Goal: Information Seeking & Learning: Find specific fact

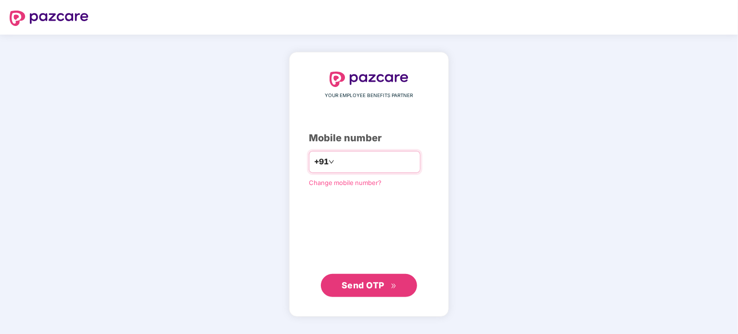
click at [387, 163] on input "number" at bounding box center [375, 161] width 79 height 15
type input "**********"
click at [350, 282] on span "Send OTP" at bounding box center [362, 285] width 43 height 10
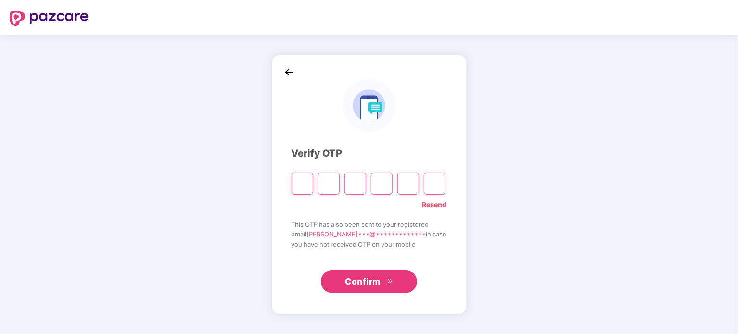
type input "*"
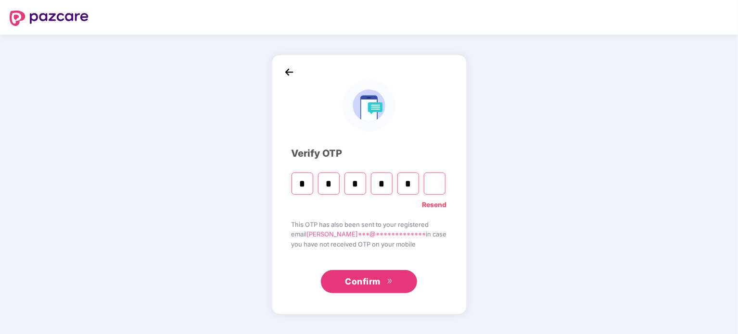
type input "*"
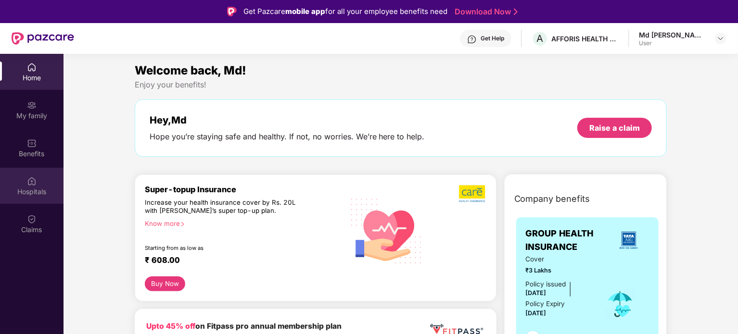
click at [38, 177] on div "Hospitals" at bounding box center [31, 186] width 63 height 36
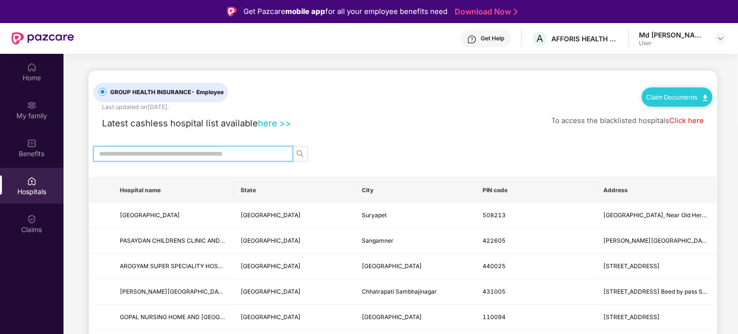
click at [137, 152] on input "text" at bounding box center [189, 154] width 180 height 11
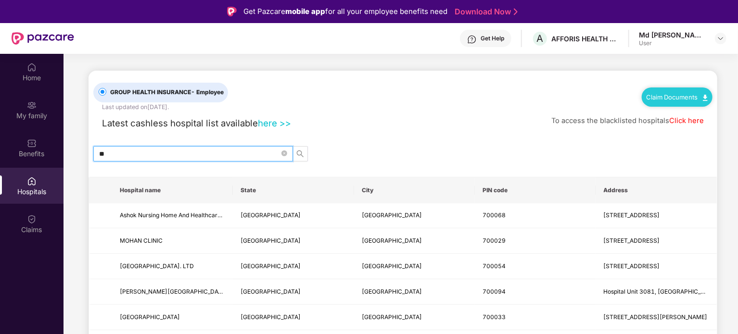
type input "*"
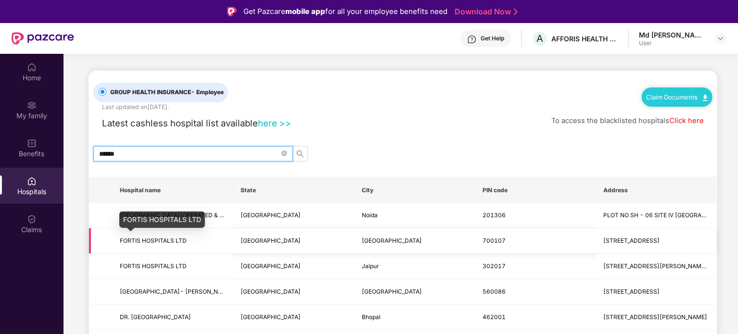
type input "******"
click at [178, 238] on span "FORTIS HOSPITALS LTD" at bounding box center [153, 240] width 67 height 7
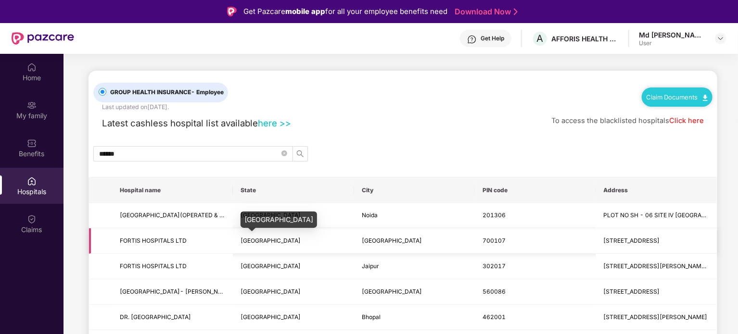
click at [270, 237] on span "[GEOGRAPHIC_DATA]" at bounding box center [270, 240] width 60 height 7
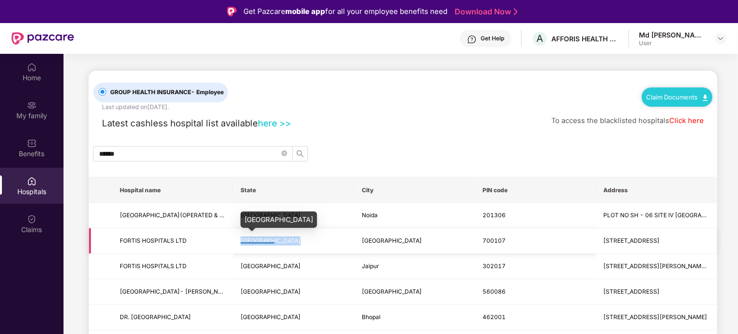
click at [270, 237] on span "[GEOGRAPHIC_DATA]" at bounding box center [270, 240] width 60 height 7
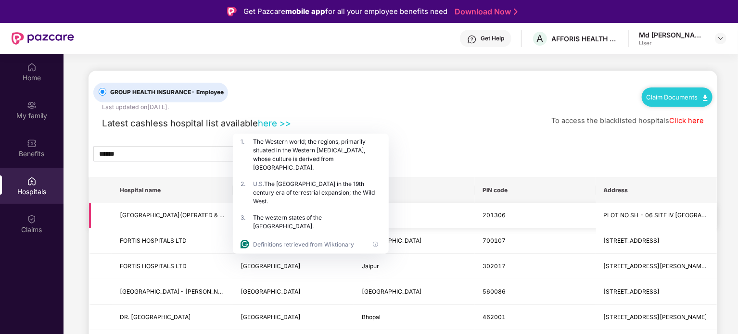
click at [180, 227] on td "[GEOGRAPHIC_DATA](OPERATED & MANAGED BY FORTIS HOSPITALS PVT LTD)" at bounding box center [172, 215] width 121 height 25
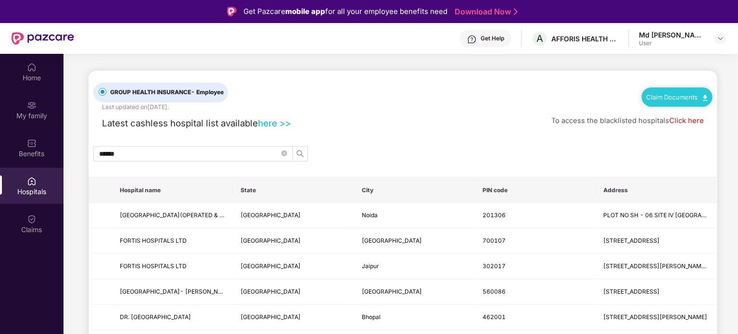
click at [400, 117] on div "Latest cashless hospital list available here >> To access the blacklisted hospi…" at bounding box center [402, 121] width 619 height 19
